Goal: Transaction & Acquisition: Purchase product/service

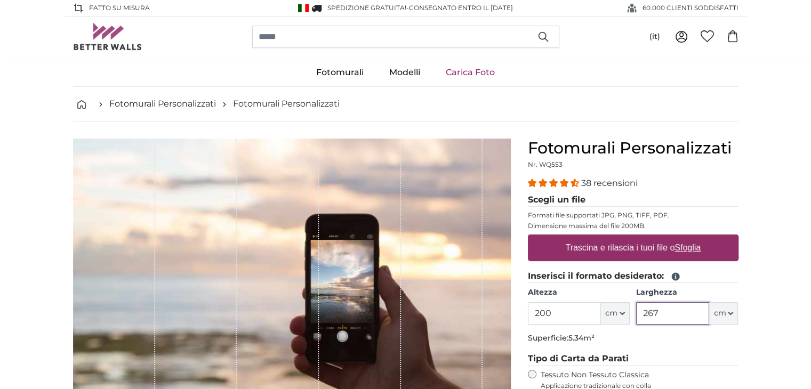
drag, startPoint x: 675, startPoint y: 313, endPoint x: 533, endPoint y: 317, distance: 141.9
click at [546, 316] on div "Altezza 200 ft cm Centimeter (cm) Inches (inch) Feet (ft. in.) [GEOGRAPHIC_DATA…" at bounding box center [633, 306] width 211 height 37
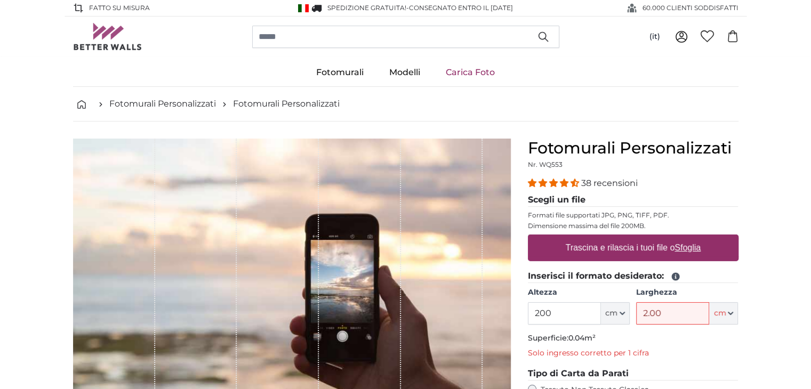
click at [735, 360] on fieldset "Inserisci il formato desiderato: [GEOGRAPHIC_DATA] 200 ft cm Centimeter (cm) In…" at bounding box center [633, 316] width 211 height 93
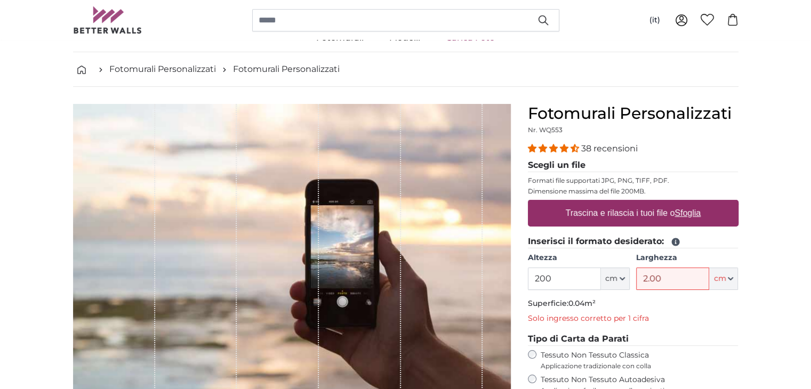
scroll to position [53, 0]
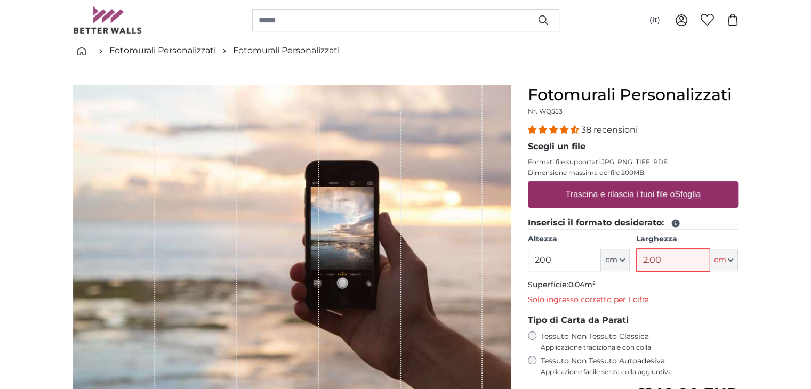
click at [671, 259] on input "2.00" at bounding box center [672, 260] width 73 height 22
drag, startPoint x: 671, startPoint y: 262, endPoint x: 611, endPoint y: 262, distance: 59.2
click at [611, 262] on div "Altezza 200 ft cm Centimeter (cm) Inches (inch) Feet (ft. in.) [GEOGRAPHIC_DATA…" at bounding box center [633, 252] width 211 height 37
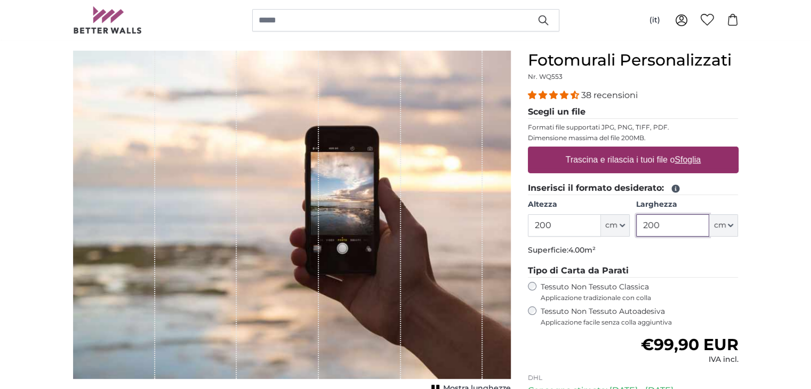
scroll to position [107, 0]
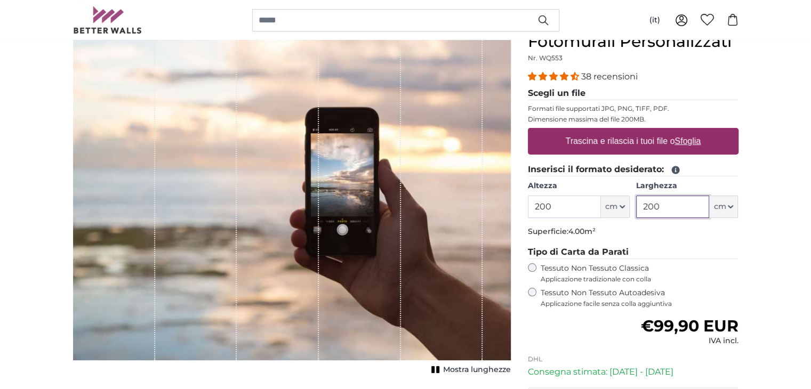
type input "200"
click at [615, 140] on label "Trascina e rilascia i tuoi file o Sfoglia" at bounding box center [633, 141] width 144 height 21
click at [615, 131] on input "Trascina e rilascia i tuoi file o Sfoglia" at bounding box center [633, 129] width 211 height 3
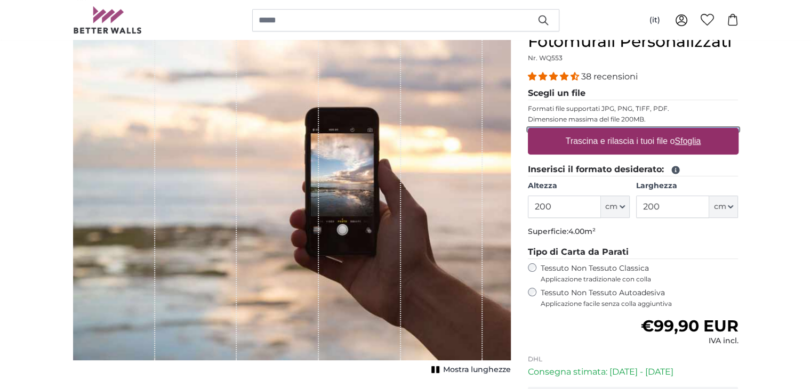
type input "**********"
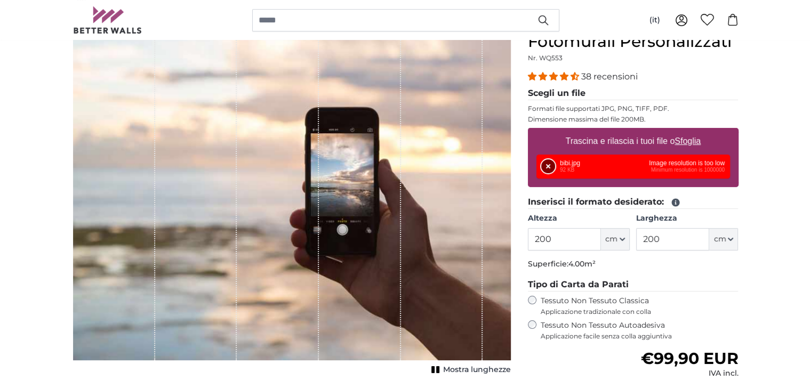
click at [552, 169] on button "Rimuovi" at bounding box center [548, 167] width 14 height 14
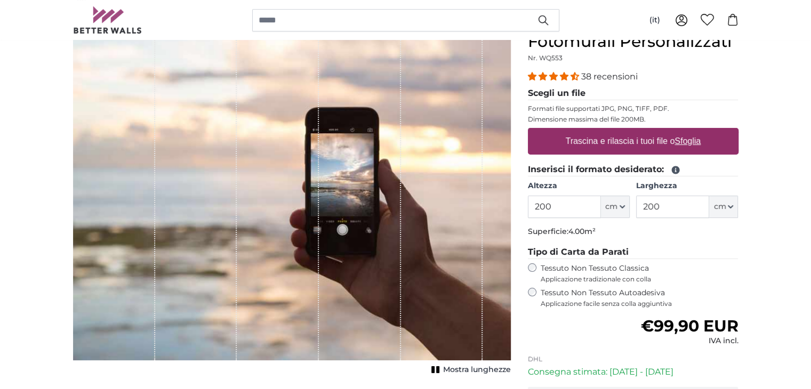
click at [657, 148] on label "Trascina e rilascia i tuoi file o Sfoglia" at bounding box center [633, 141] width 144 height 21
click at [657, 131] on input "Trascina e rilascia i tuoi file o Sfoglia" at bounding box center [633, 129] width 211 height 3
type input "**********"
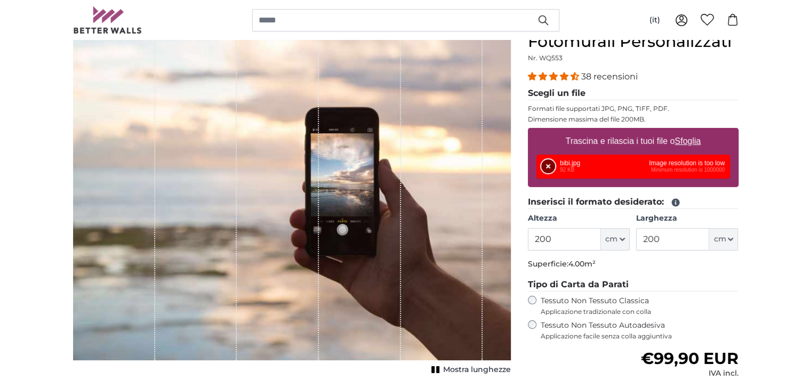
click at [549, 169] on button "Rimuovi" at bounding box center [548, 167] width 14 height 14
